Goal: Navigation & Orientation: Go to known website

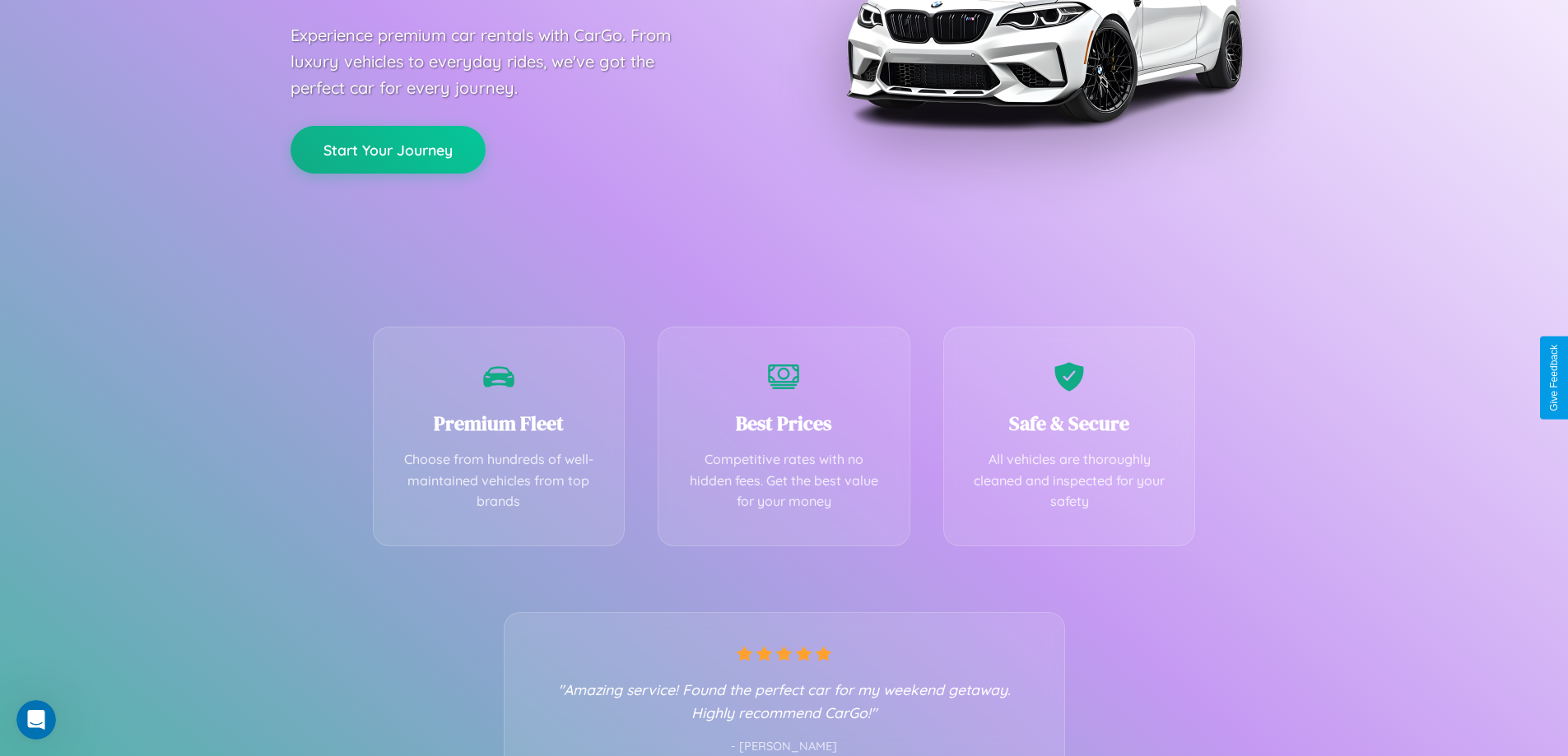
scroll to position [324, 0]
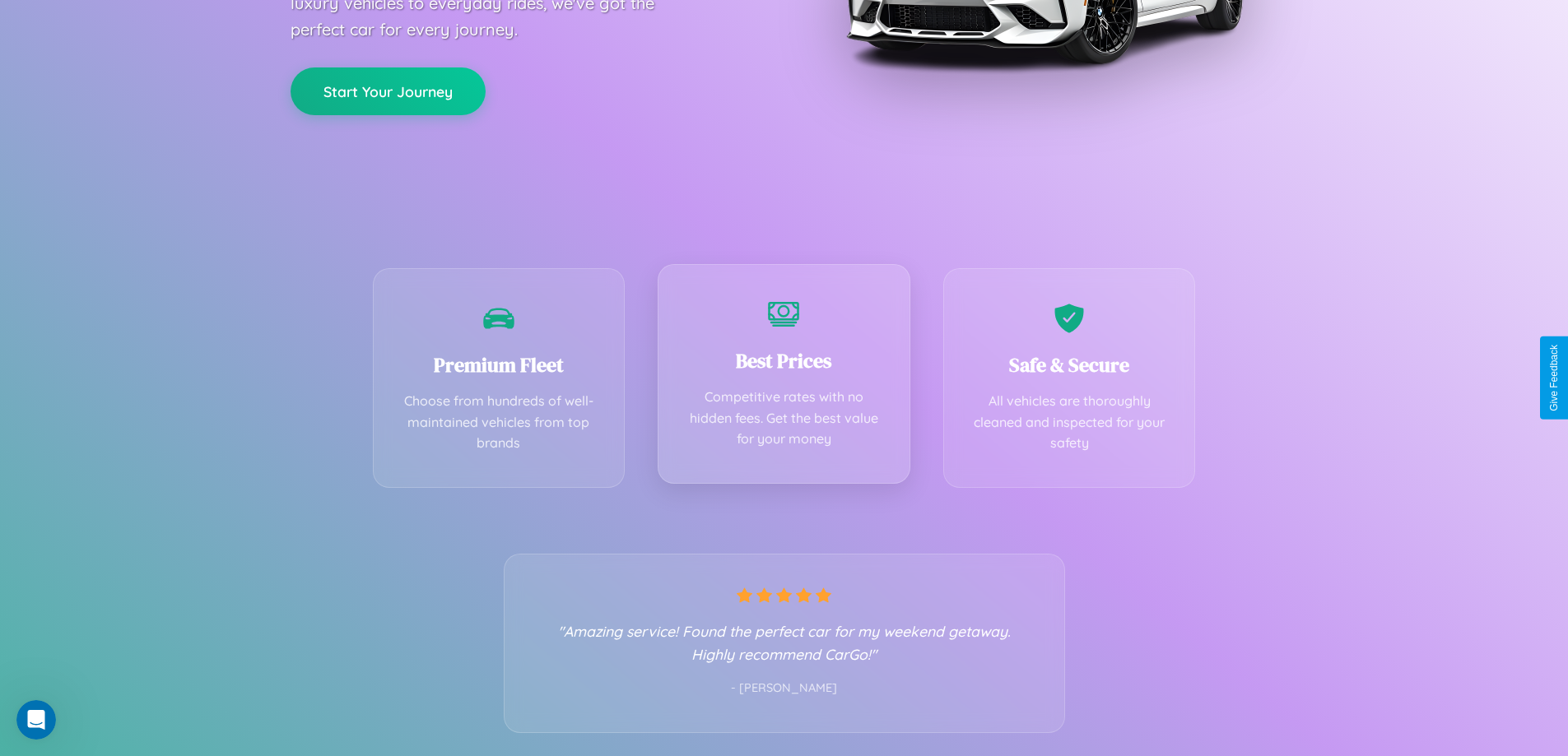
click at [784, 378] on div "Best Prices Competitive rates with no hidden fees. Get the best value for your …" at bounding box center [784, 374] width 252 height 220
click at [388, 89] on button "Start Your Journey" at bounding box center [389, 90] width 195 height 48
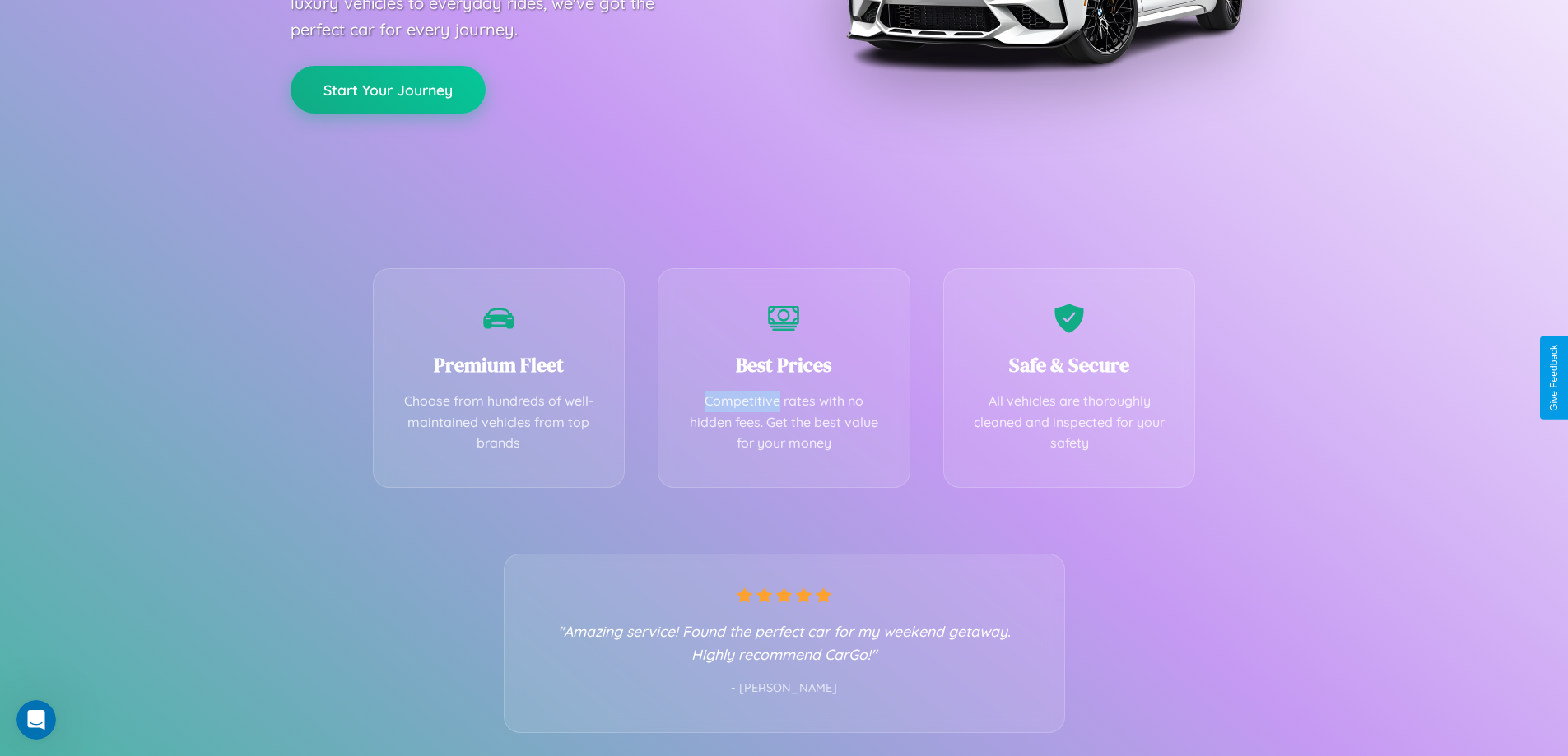
click at [388, 89] on button "Start Your Journey" at bounding box center [389, 90] width 195 height 48
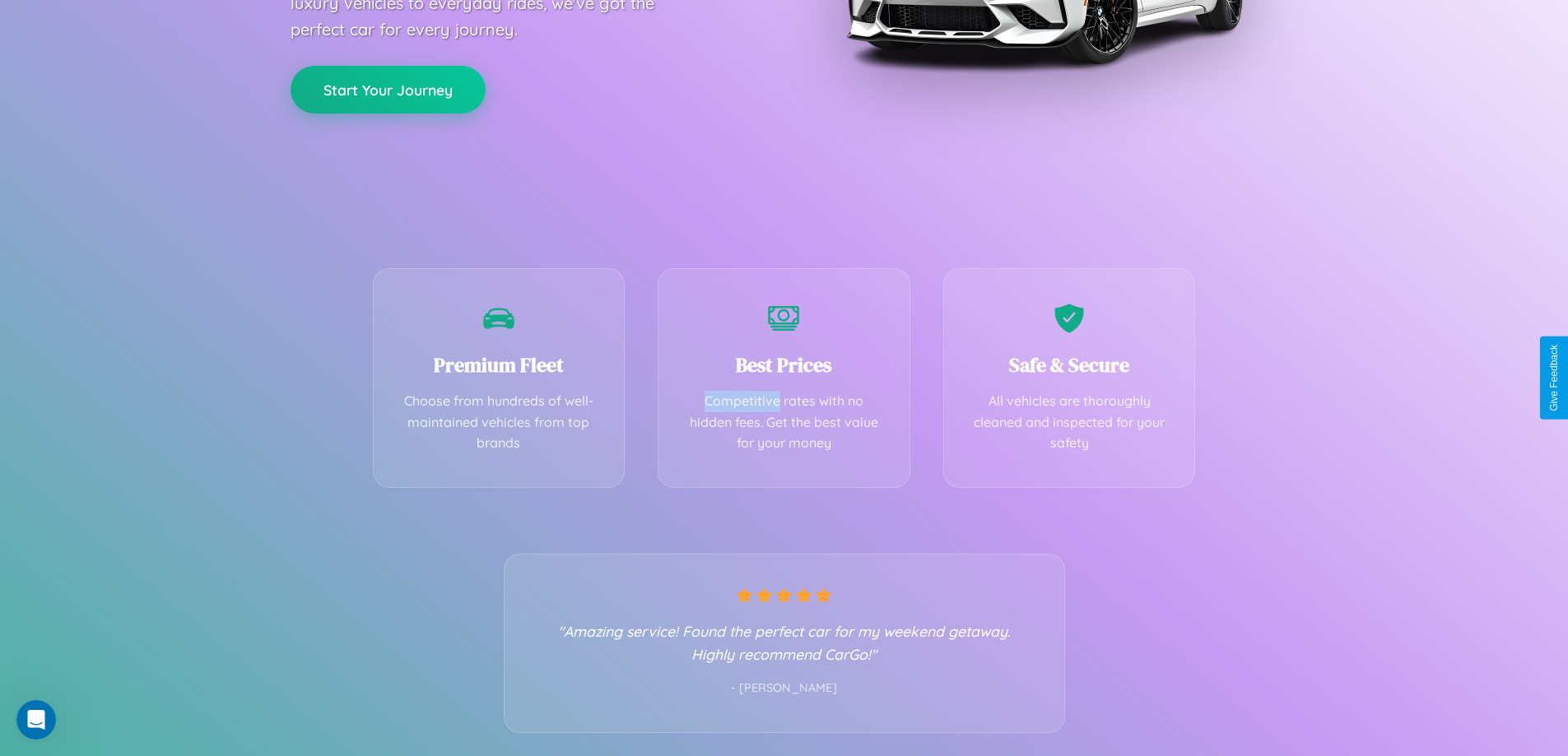
click at [388, 89] on button "Start Your Journey" at bounding box center [389, 90] width 195 height 48
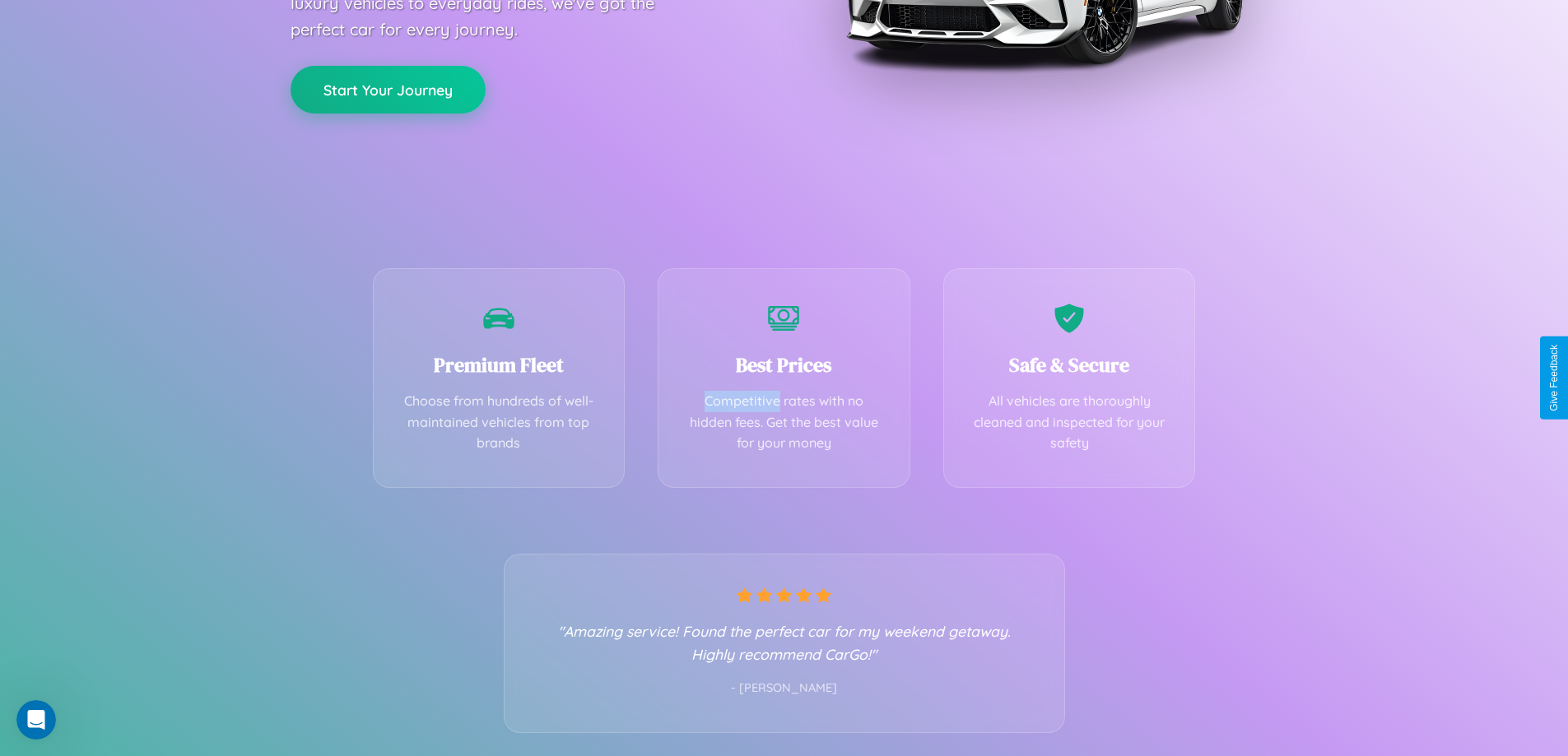
click at [388, 89] on button "Start Your Journey" at bounding box center [389, 90] width 195 height 48
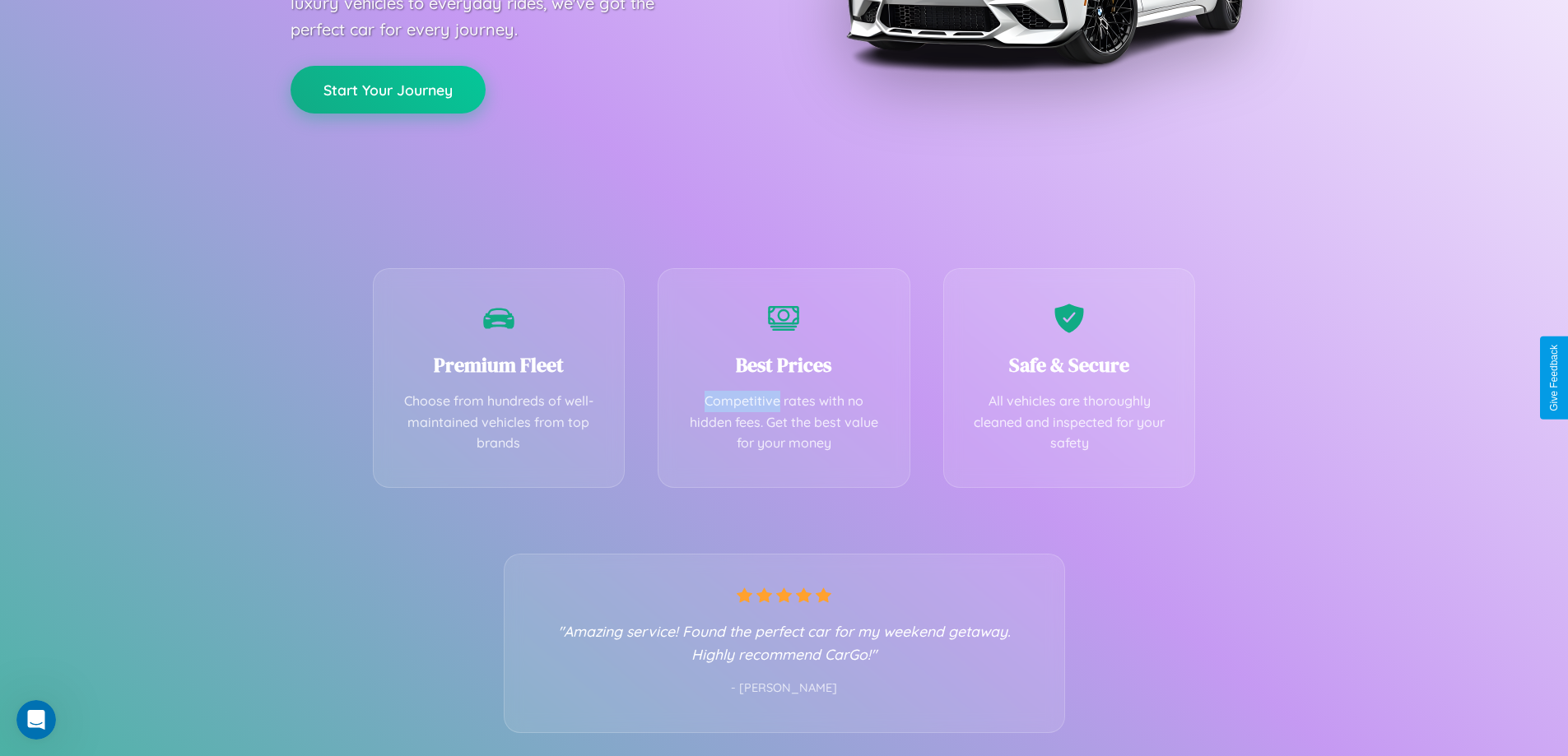
click at [388, 89] on button "Start Your Journey" at bounding box center [389, 90] width 195 height 48
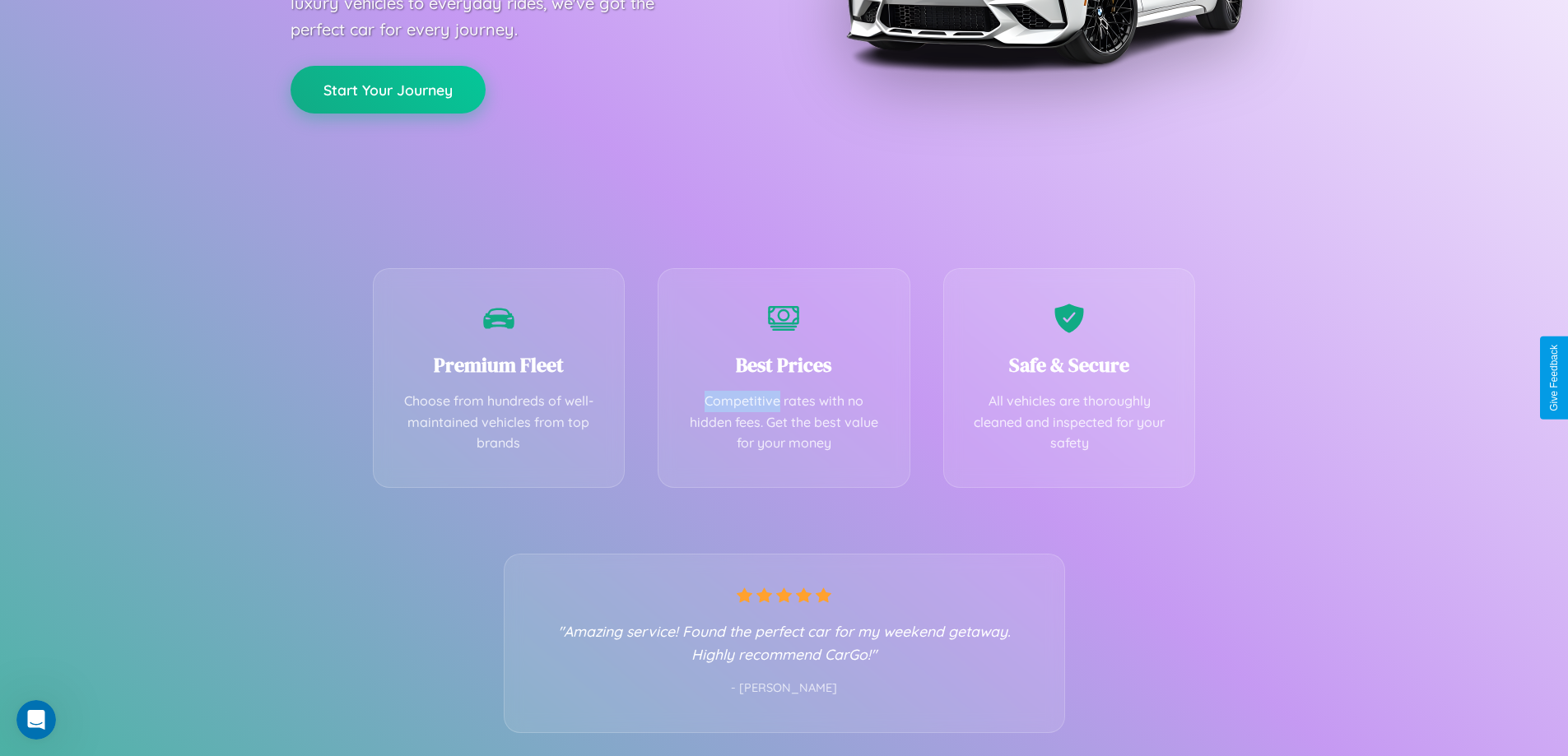
click at [388, 89] on button "Start Your Journey" at bounding box center [389, 90] width 195 height 48
